Goal: Information Seeking & Learning: Learn about a topic

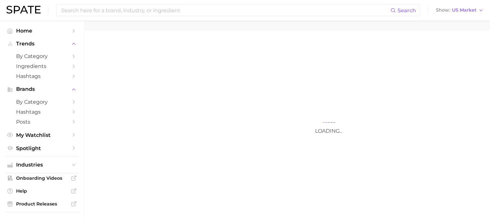
click at [444, 108] on div "Loading..." at bounding box center [329, 140] width 490 height 219
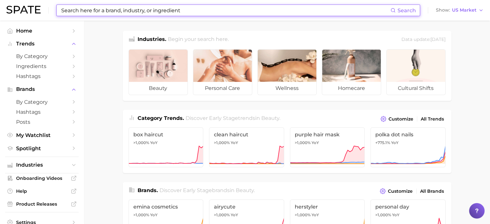
click at [129, 6] on input at bounding box center [226, 10] width 330 height 11
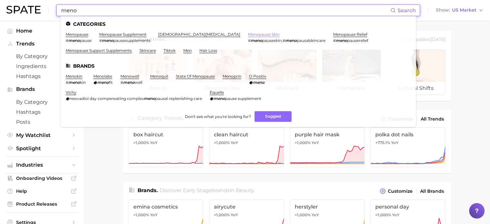
type input "meno"
click at [248, 36] on link "menopause skin" at bounding box center [264, 34] width 32 height 5
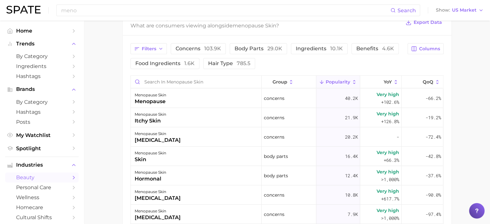
scroll to position [345, 0]
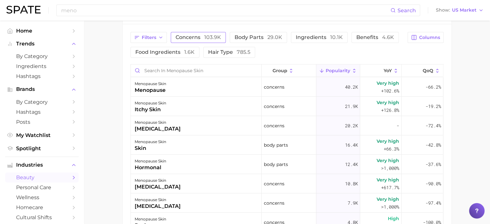
click at [204, 34] on span "103.9k" at bounding box center [212, 37] width 17 height 6
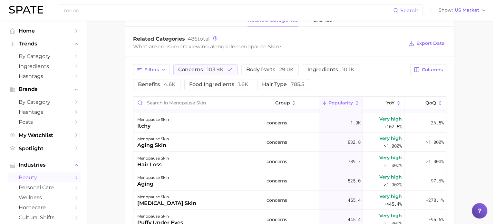
scroll to position [161, 0]
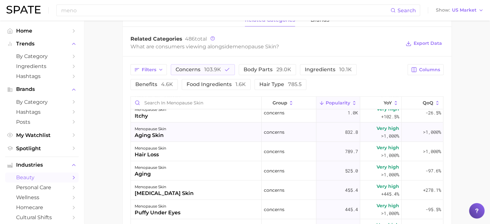
click at [212, 136] on div "menopause skin aging skin" at bounding box center [196, 132] width 131 height 19
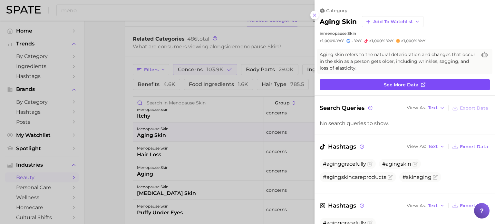
scroll to position [0, 0]
click at [405, 86] on span "See more data" at bounding box center [401, 84] width 35 height 5
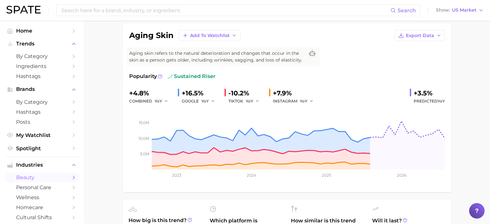
scroll to position [32, 0]
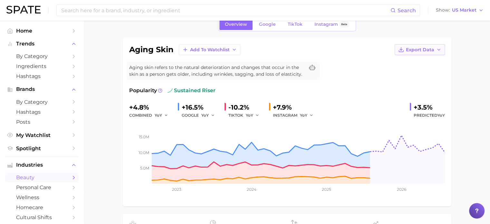
click at [442, 53] on button "Export Data" at bounding box center [420, 49] width 50 height 11
click at [435, 76] on button "Time Series Image" at bounding box center [409, 73] width 71 height 12
click at [442, 53] on button "Export Data" at bounding box center [420, 49] width 50 height 11
drag, startPoint x: 430, startPoint y: 72, endPoint x: 370, endPoint y: 1, distance: 93.6
click at [430, 72] on button "Time Series Image" at bounding box center [409, 73] width 71 height 12
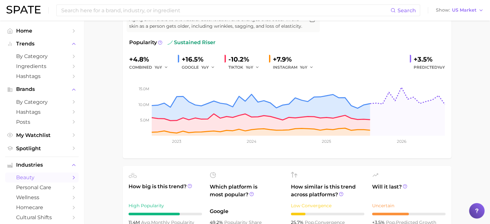
scroll to position [161, 0]
